Goal: Task Accomplishment & Management: Use online tool/utility

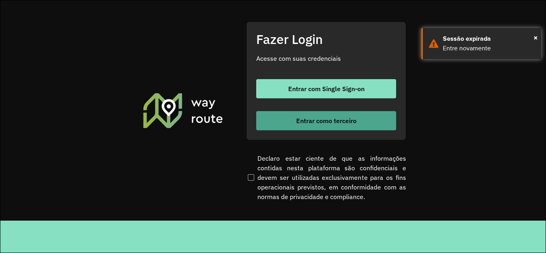
click at [327, 121] on span "Entrar como terceiro" at bounding box center [326, 121] width 60 height 6
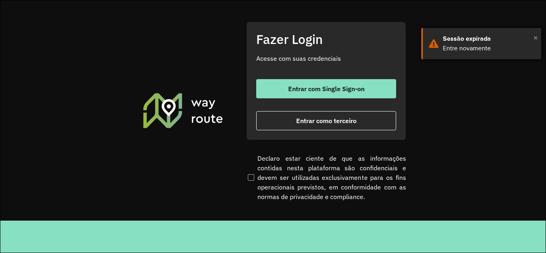
click at [533, 36] on div "× Sessão expirada Entre novamente" at bounding box center [481, 43] width 120 height 31
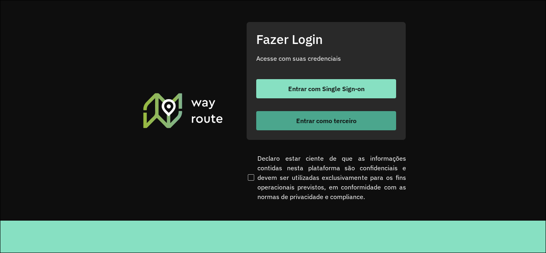
drag, startPoint x: 433, startPoint y: 99, endPoint x: 367, endPoint y: 116, distance: 69.0
click at [433, 99] on section "Fazer Login Acesse com suas credenciais Entrar com Single Sign-on Entrar como t…" at bounding box center [272, 110] width 545 height 220
click at [360, 118] on button "Entrar como terceiro" at bounding box center [326, 120] width 140 height 19
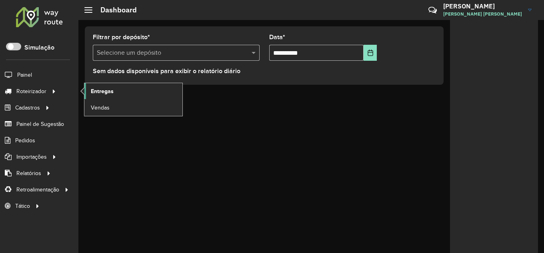
click at [109, 88] on span "Entregas" at bounding box center [102, 91] width 23 height 8
click at [107, 90] on span "Entregas" at bounding box center [102, 91] width 23 height 8
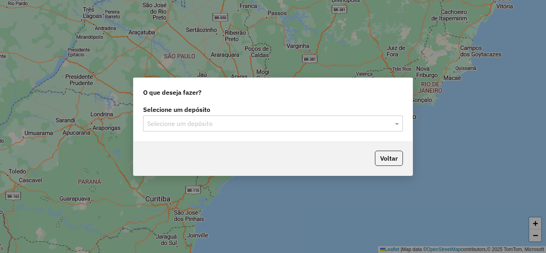
click at [234, 130] on div "Selecione um depósito" at bounding box center [273, 124] width 260 height 16
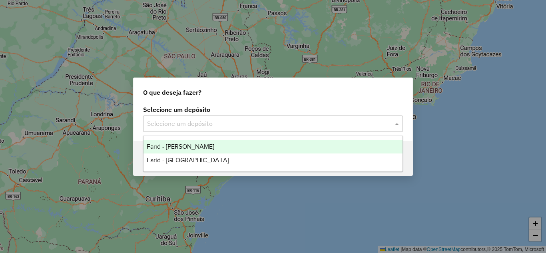
click at [227, 126] on input "text" at bounding box center [265, 124] width 236 height 10
click at [203, 146] on span "Farid - Conselheiro Lafaiete" at bounding box center [181, 146] width 68 height 7
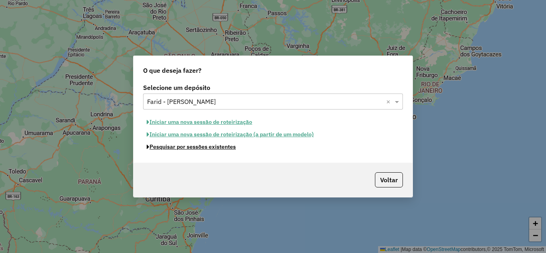
click at [200, 148] on button "Pesquisar por sessões existentes" at bounding box center [191, 147] width 96 height 12
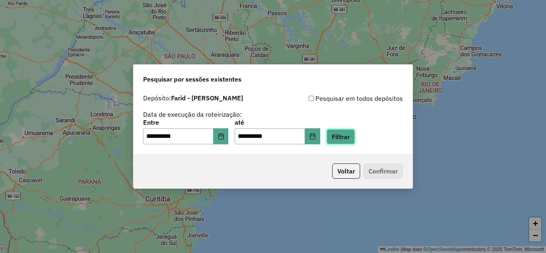
click at [355, 141] on button "Filtrar" at bounding box center [341, 136] width 28 height 15
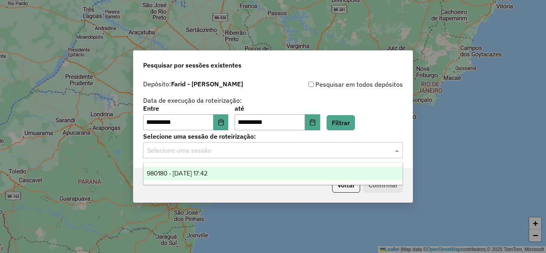
click at [201, 154] on input "text" at bounding box center [265, 151] width 236 height 10
click at [197, 159] on div "**********" at bounding box center [273, 122] width 279 height 92
click at [199, 174] on div "Voltar Confirmar" at bounding box center [273, 185] width 279 height 34
click at [347, 172] on div "Voltar Confirmar" at bounding box center [273, 185] width 279 height 34
click at [191, 173] on div "Voltar Confirmar" at bounding box center [273, 185] width 279 height 34
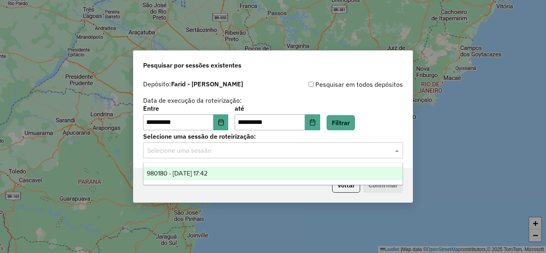
click at [249, 149] on input "text" at bounding box center [265, 151] width 236 height 10
click at [223, 171] on div "980180 - 18/08/2025 17:42" at bounding box center [273, 174] width 259 height 14
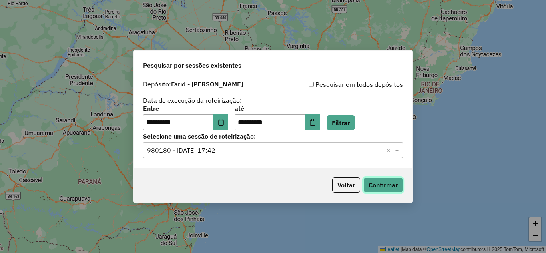
click at [393, 184] on button "Confirmar" at bounding box center [383, 184] width 40 height 15
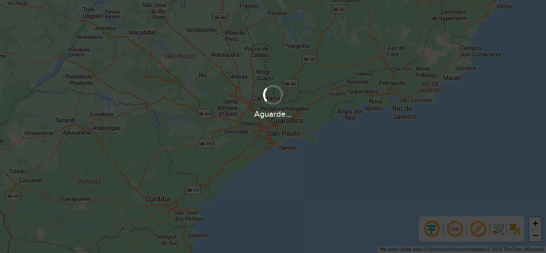
click at [270, 98] on div at bounding box center [272, 95] width 27 height 27
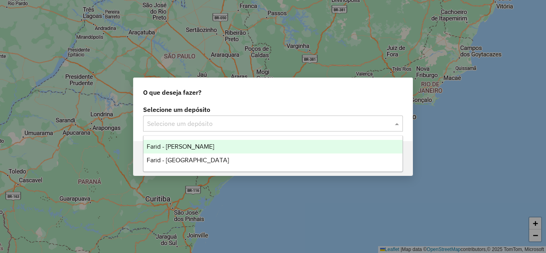
click at [196, 120] on input "text" at bounding box center [265, 124] width 236 height 10
click at [192, 145] on span "Farid - Conselheiro Lafaiete" at bounding box center [181, 146] width 68 height 7
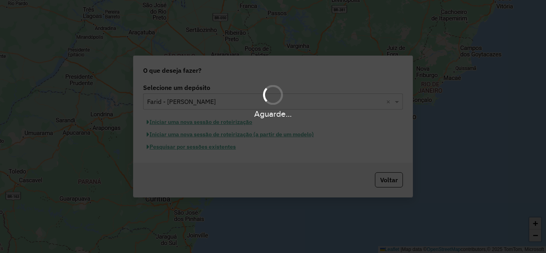
click at [186, 148] on div "Aguarde..." at bounding box center [273, 126] width 546 height 253
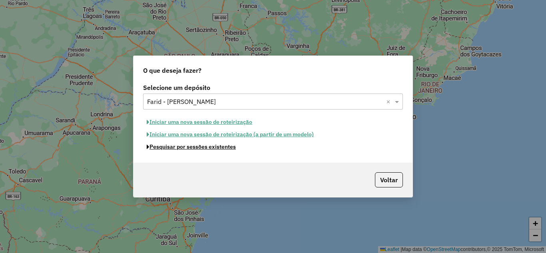
click at [186, 148] on button "Pesquisar por sessões existentes" at bounding box center [191, 147] width 96 height 12
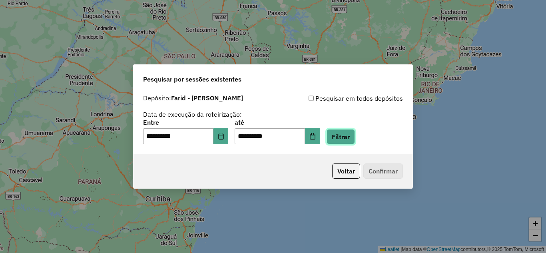
click at [340, 135] on button "Filtrar" at bounding box center [341, 136] width 28 height 15
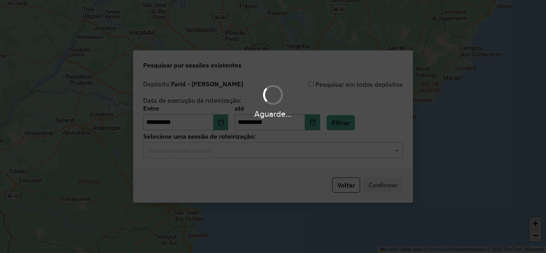
click at [185, 151] on div "Aguarde..." at bounding box center [273, 126] width 546 height 253
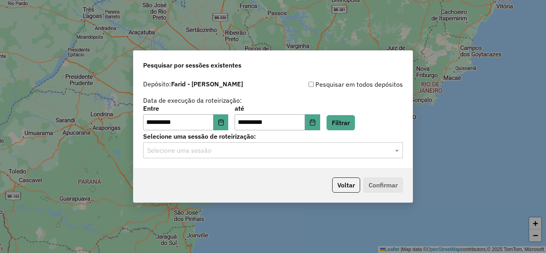
click at [185, 152] on input "text" at bounding box center [265, 151] width 236 height 10
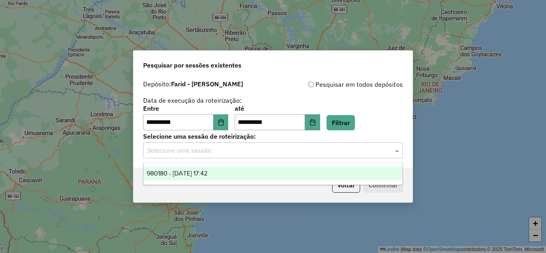
click at [187, 167] on div "980180 - 18/08/2025 17:42" at bounding box center [273, 174] width 259 height 14
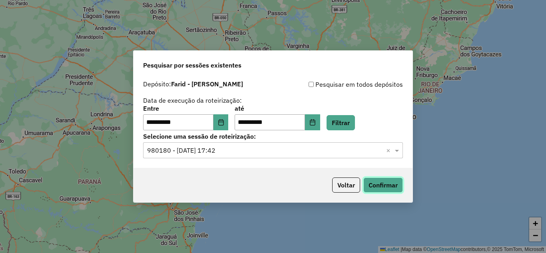
click at [377, 187] on button "Confirmar" at bounding box center [383, 184] width 40 height 15
